Goal: Find specific page/section: Find specific page/section

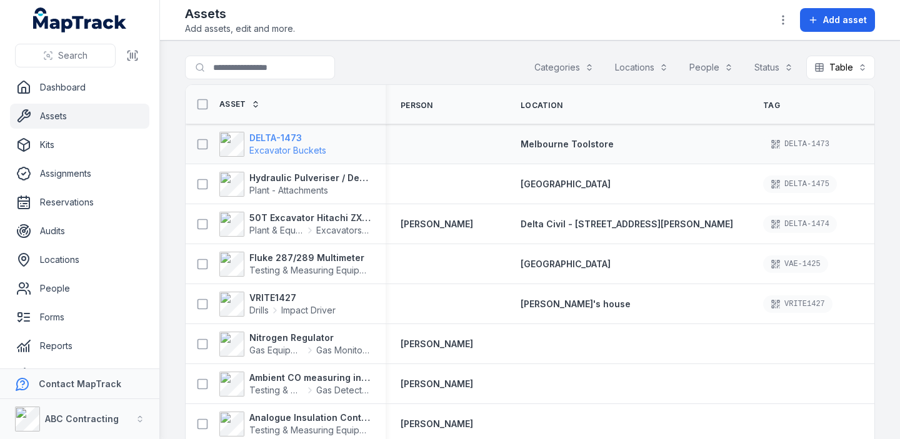
click at [280, 135] on strong "DELTA-1473" at bounding box center [287, 138] width 77 height 13
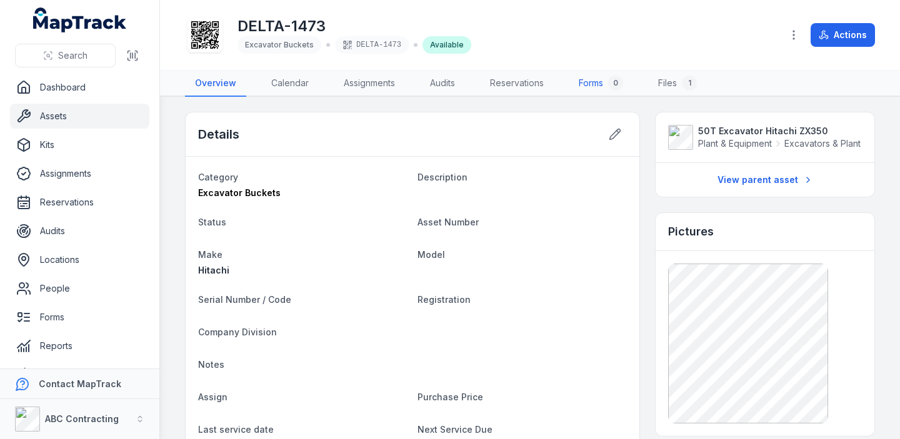
click at [591, 84] on link "Forms 0" at bounding box center [601, 84] width 64 height 26
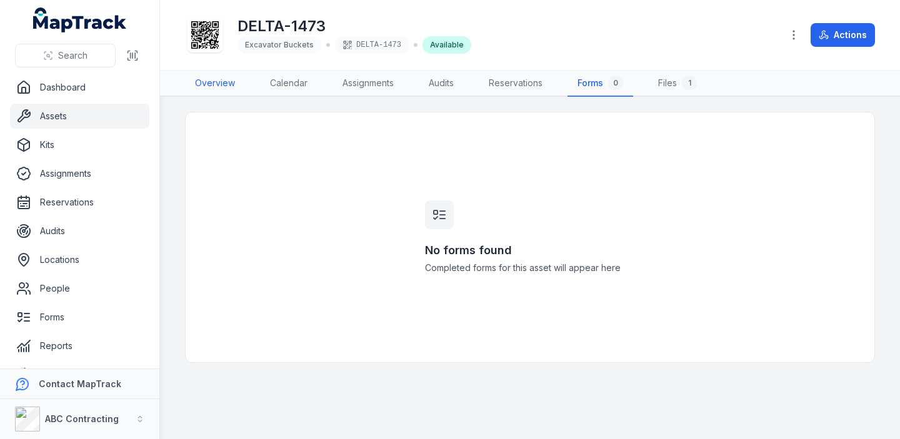
click at [209, 82] on link "Overview" at bounding box center [215, 84] width 60 height 26
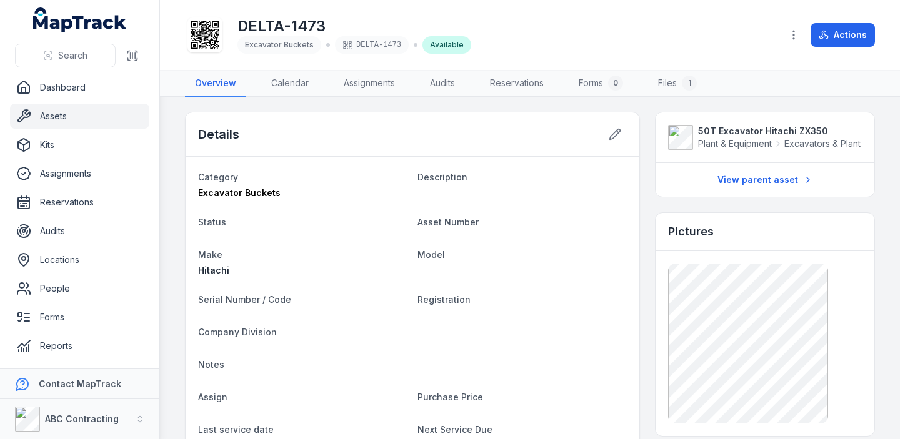
click at [93, 115] on link "Assets" at bounding box center [79, 116] width 139 height 25
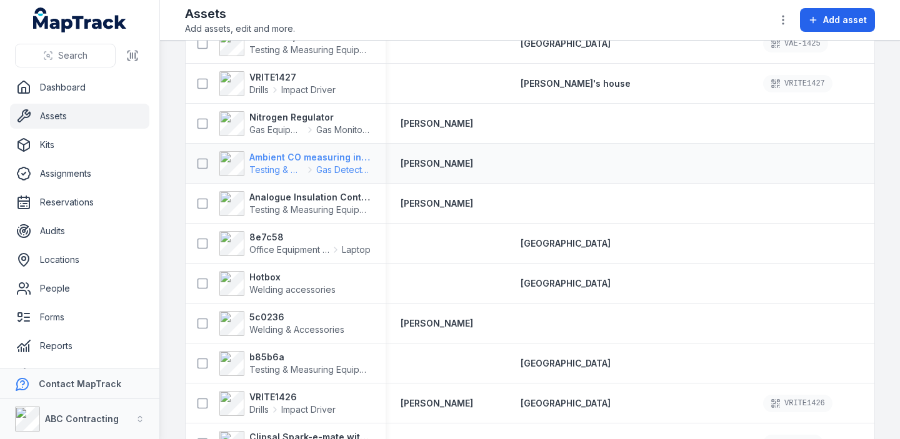
scroll to position [484, 0]
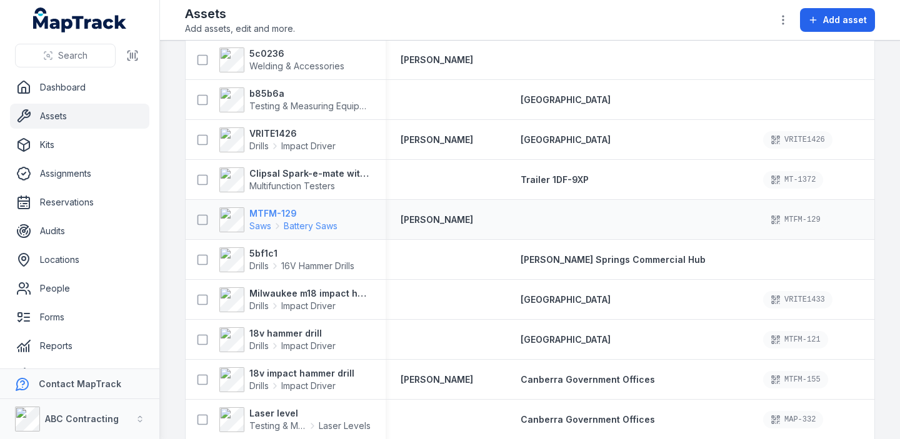
click at [274, 212] on strong "MTFM-129" at bounding box center [293, 214] width 88 height 13
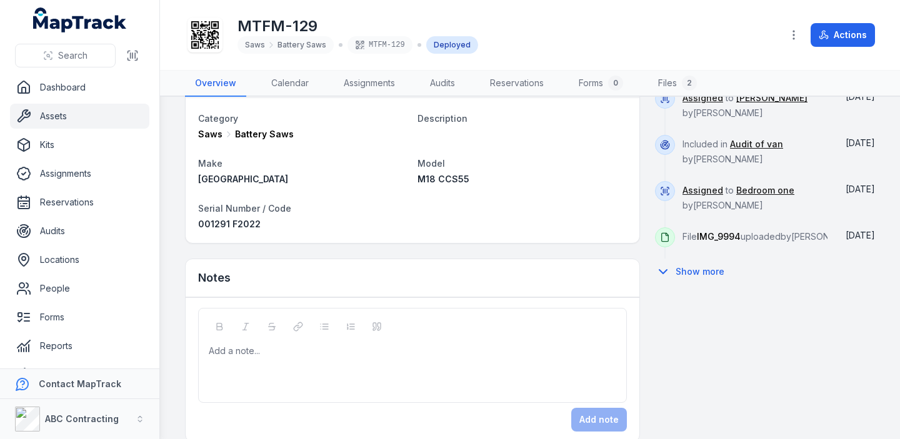
scroll to position [625, 0]
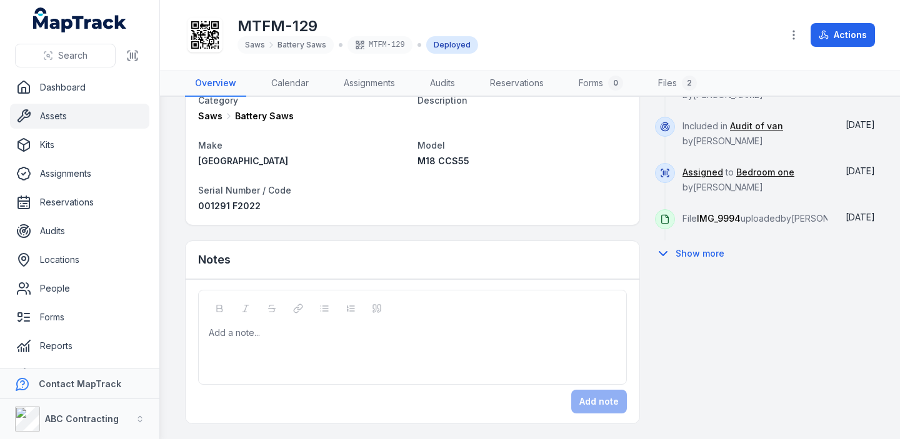
click at [109, 118] on link "Assets" at bounding box center [79, 116] width 139 height 25
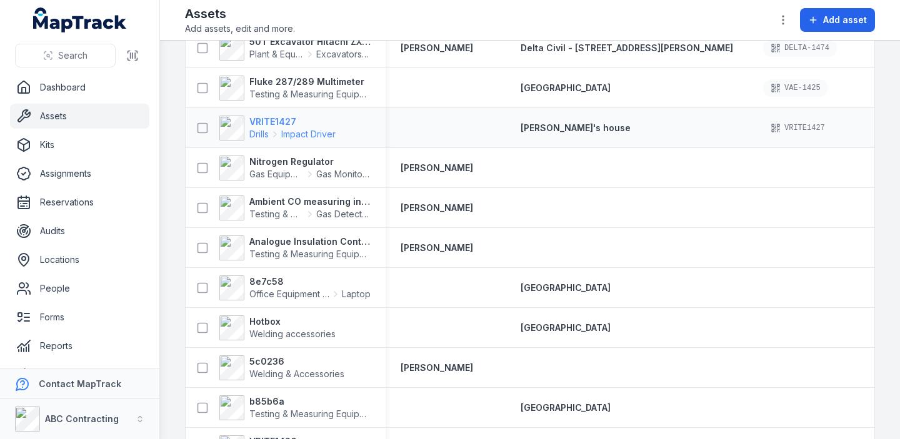
scroll to position [555, 0]
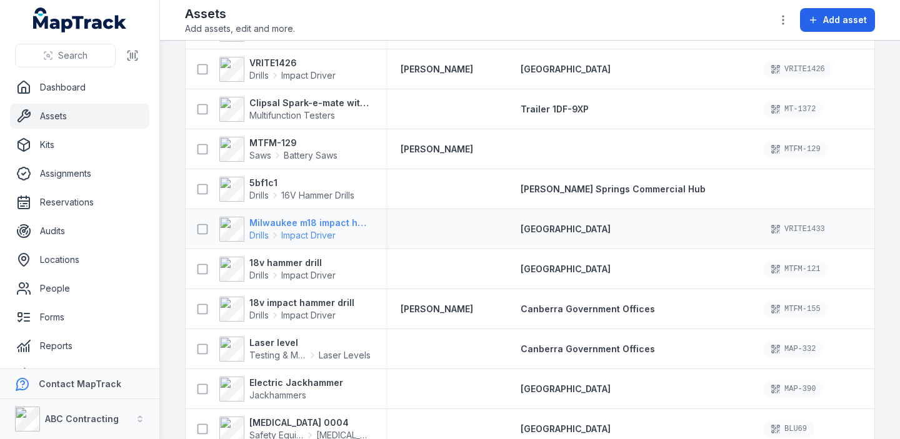
click at [278, 223] on strong "Milwaukee m18 impact hammer drill" at bounding box center [309, 223] width 121 height 13
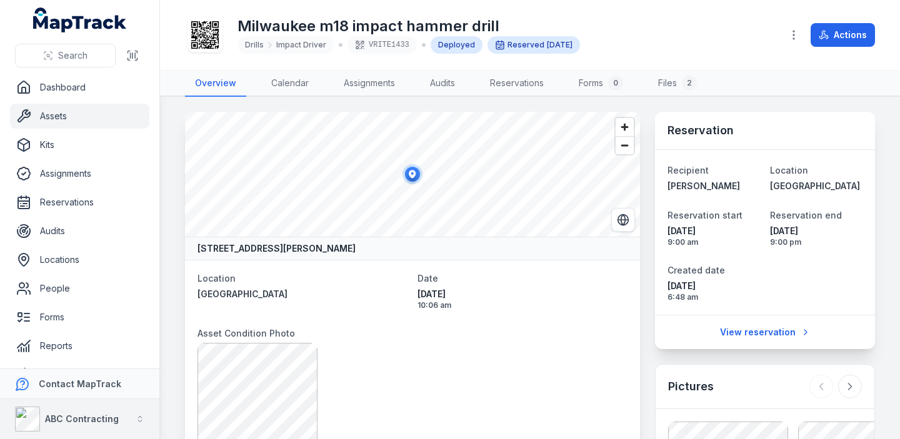
click at [94, 424] on strong "ABC Contracting" at bounding box center [82, 419] width 74 height 11
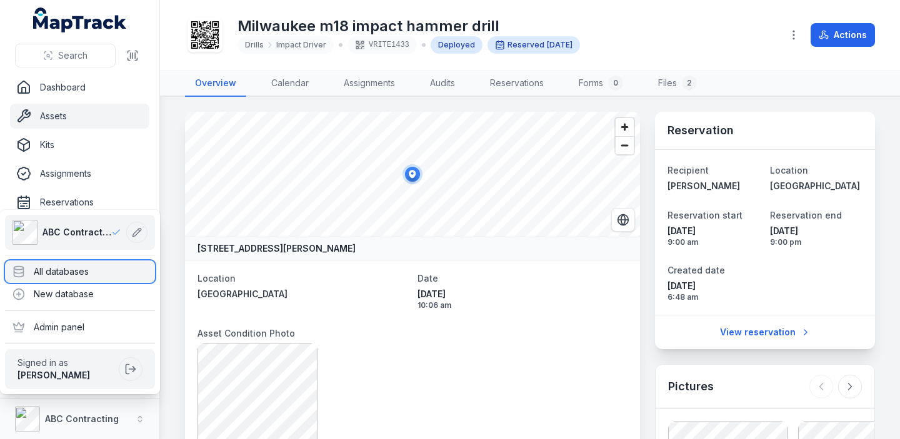
click at [93, 276] on div "All databases" at bounding box center [80, 272] width 150 height 23
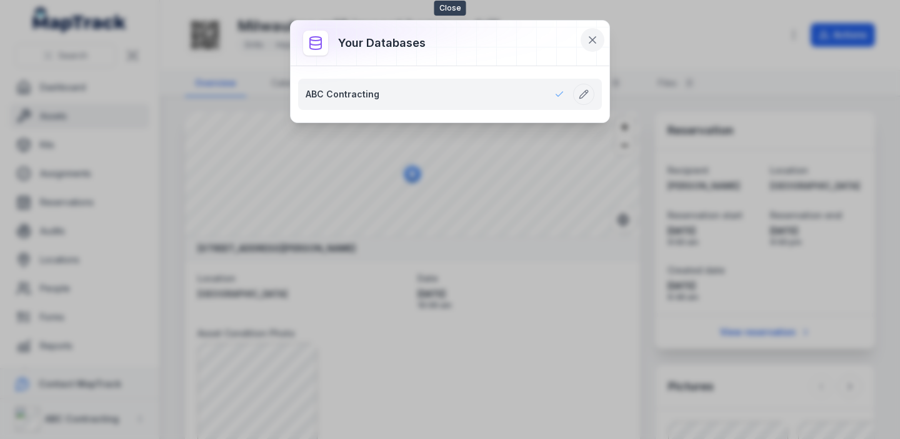
click at [596, 38] on icon at bounding box center [592, 40] width 13 height 13
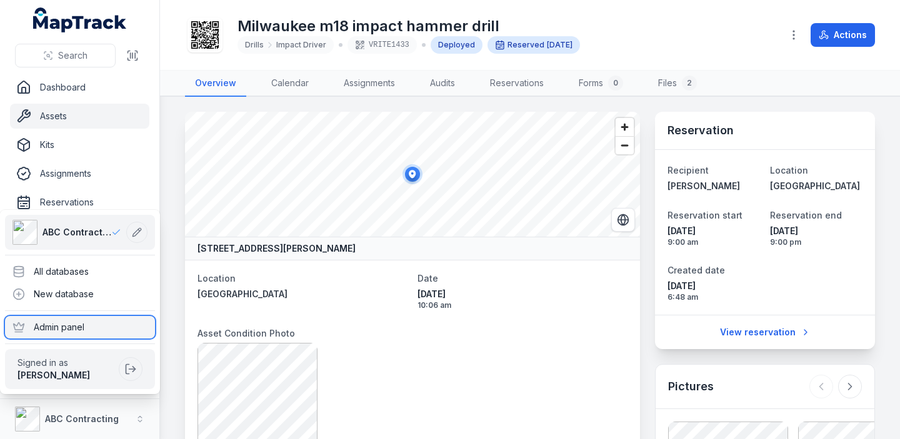
click at [73, 332] on div "Admin panel" at bounding box center [80, 327] width 150 height 23
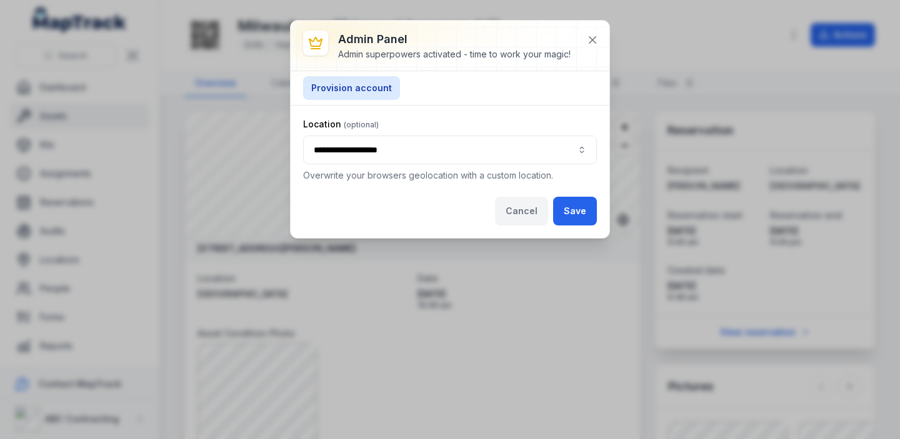
click at [524, 213] on button "Cancel" at bounding box center [521, 211] width 53 height 29
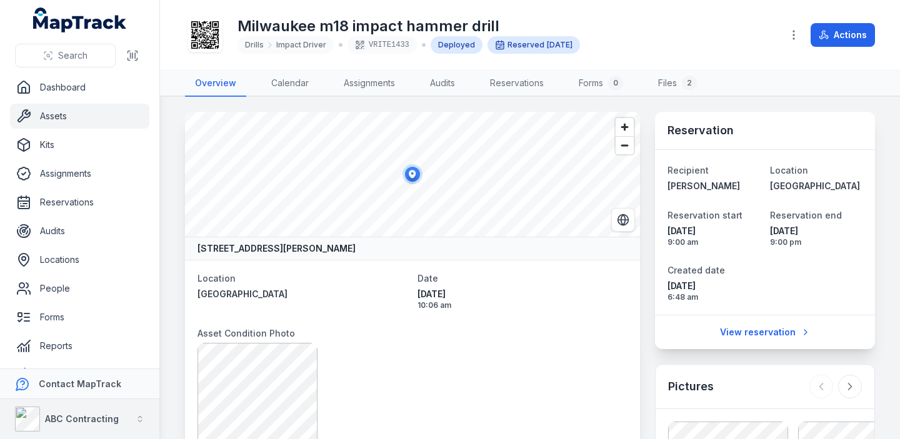
click at [141, 418] on icon "button" at bounding box center [140, 419] width 9 height 9
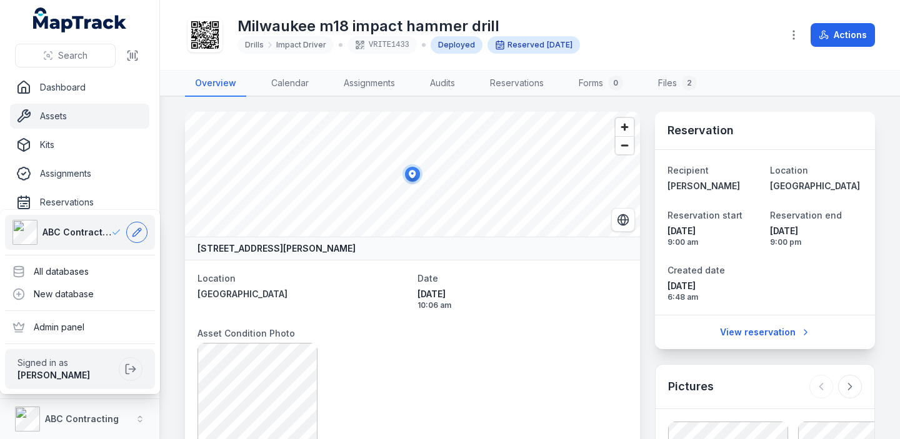
click at [138, 235] on icon at bounding box center [137, 233] width 10 height 10
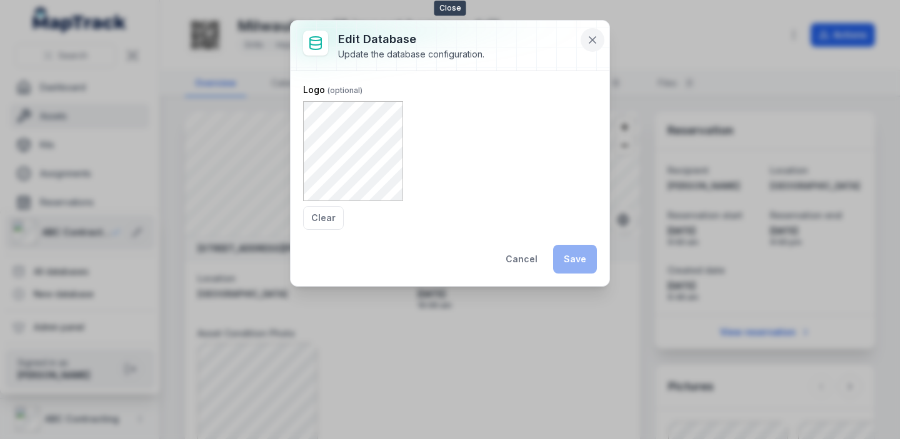
click at [591, 38] on icon at bounding box center [592, 40] width 6 height 6
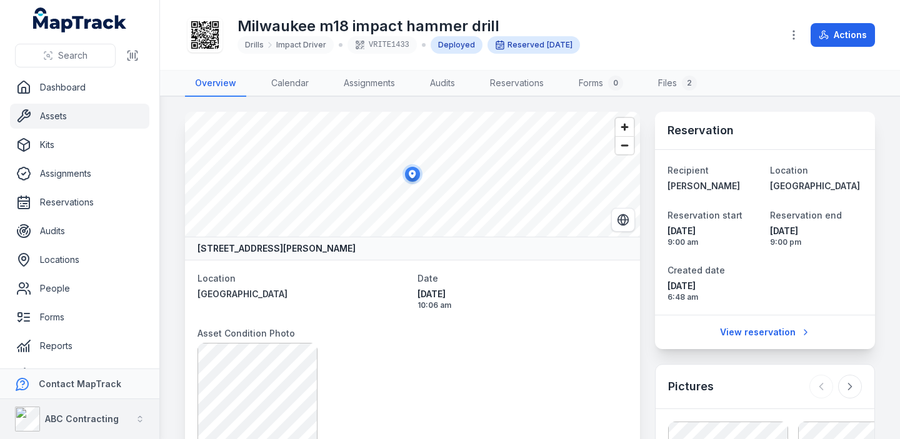
click at [140, 417] on icon "button" at bounding box center [140, 419] width 9 height 9
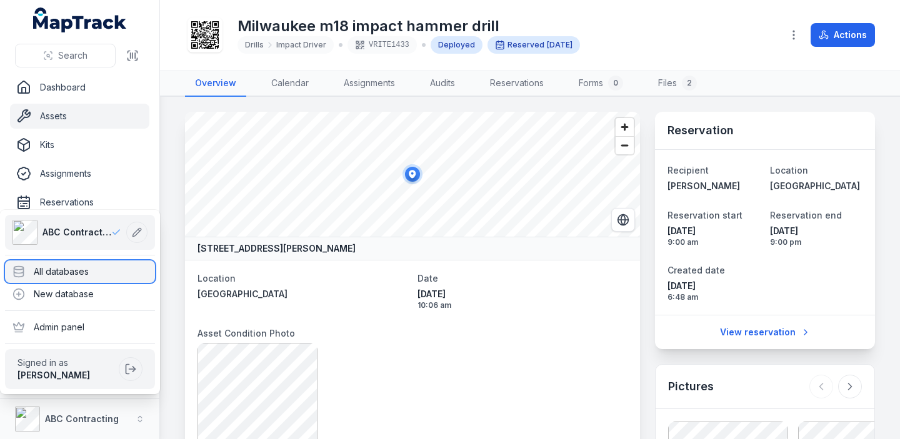
click at [89, 274] on div "All databases" at bounding box center [80, 272] width 150 height 23
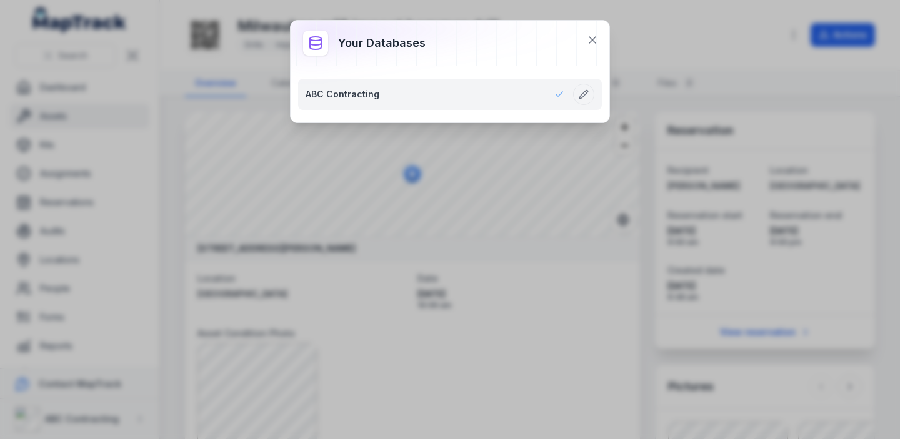
click at [318, 96] on link "ABC Contracting" at bounding box center [435, 94] width 259 height 13
click at [349, 88] on link "ABC Contracting" at bounding box center [435, 94] width 259 height 13
